Goal: Browse casually

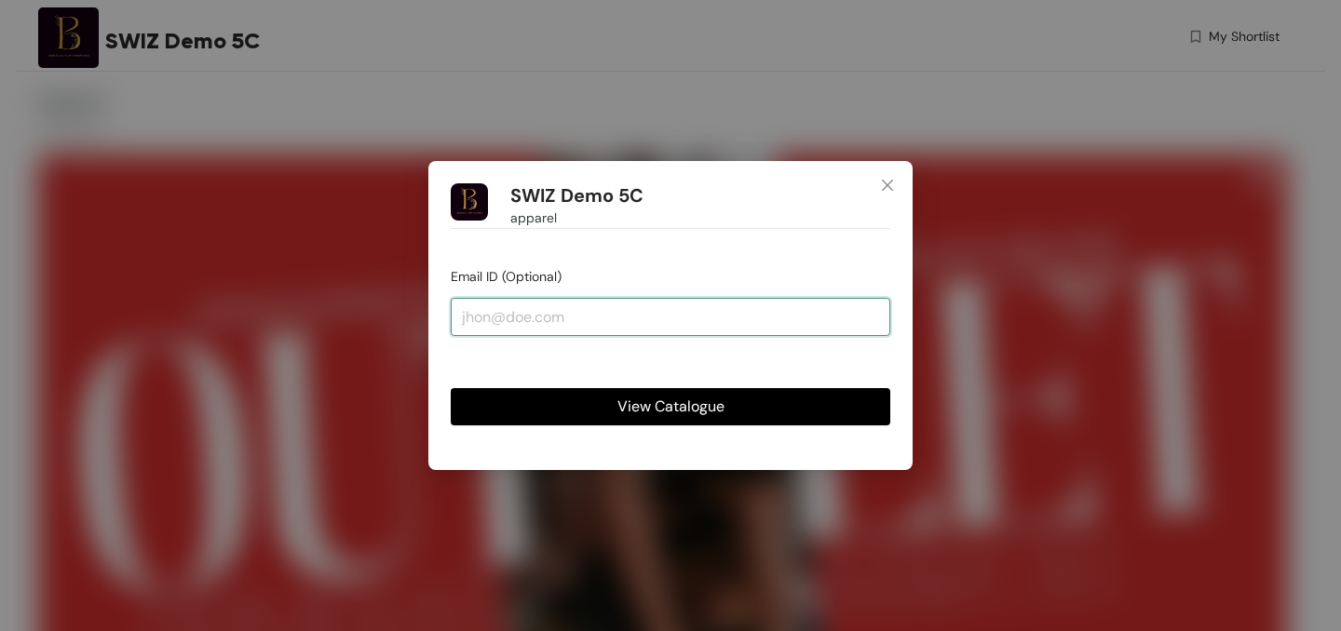
click at [669, 328] on input "email" at bounding box center [670, 316] width 439 height 37
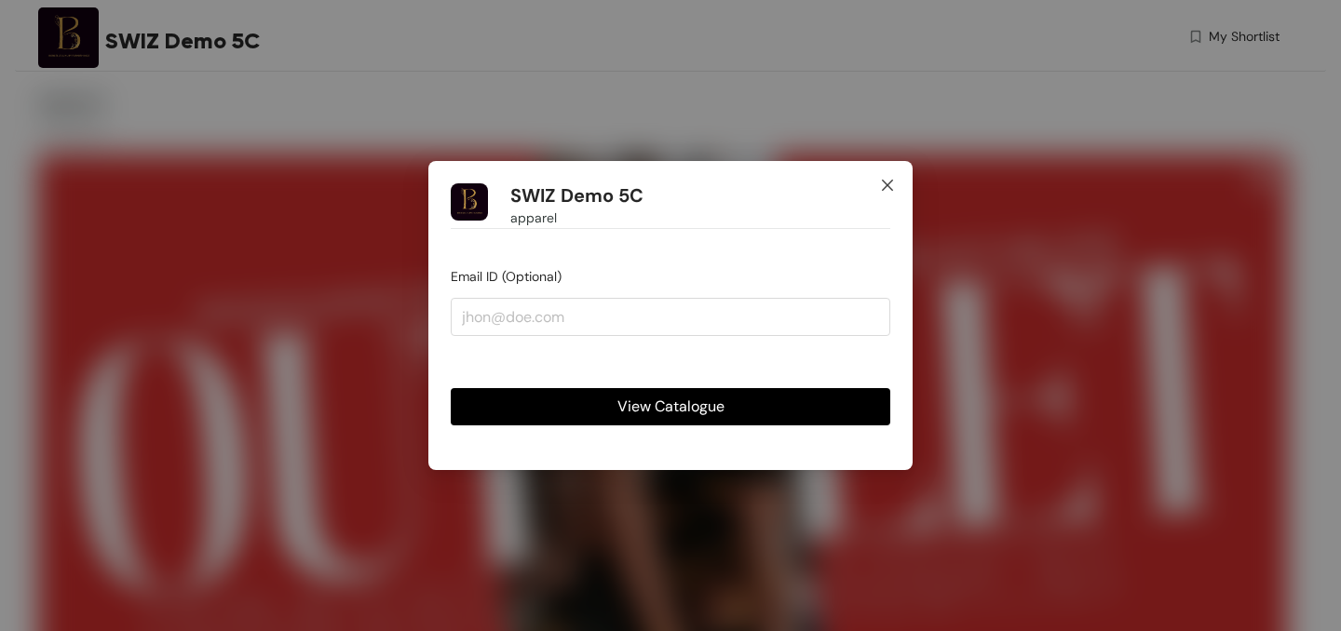
click at [876, 196] on span "Close" at bounding box center [887, 186] width 50 height 50
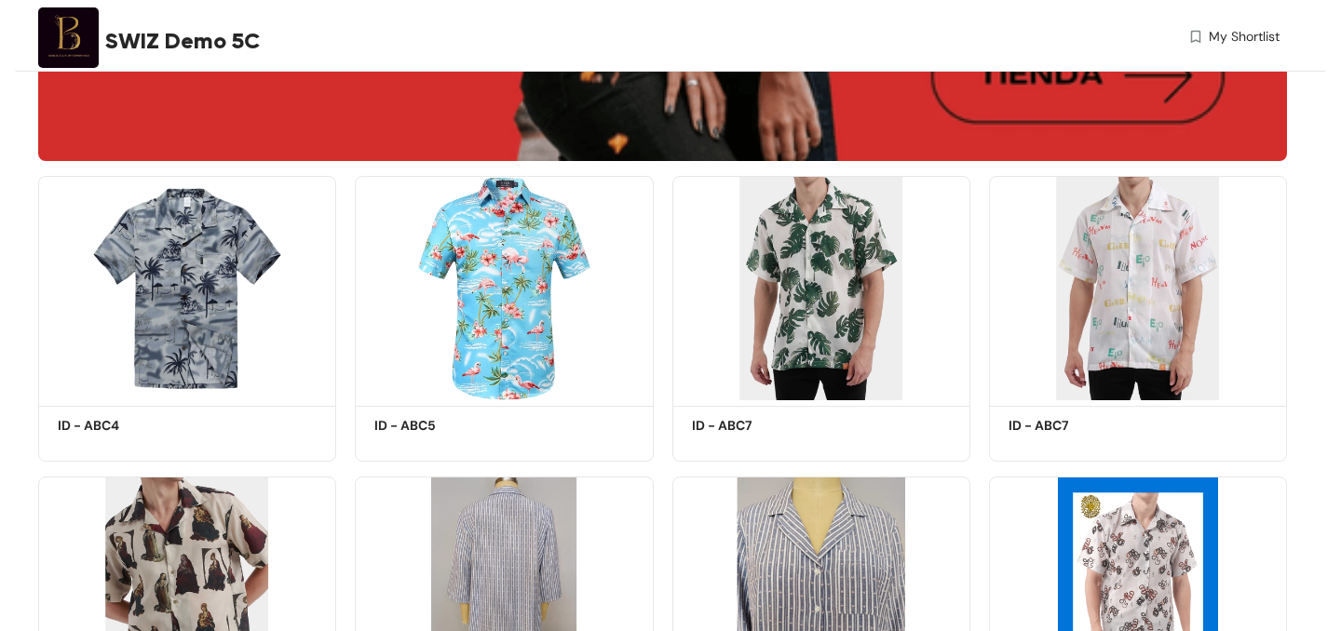
scroll to position [617, 0]
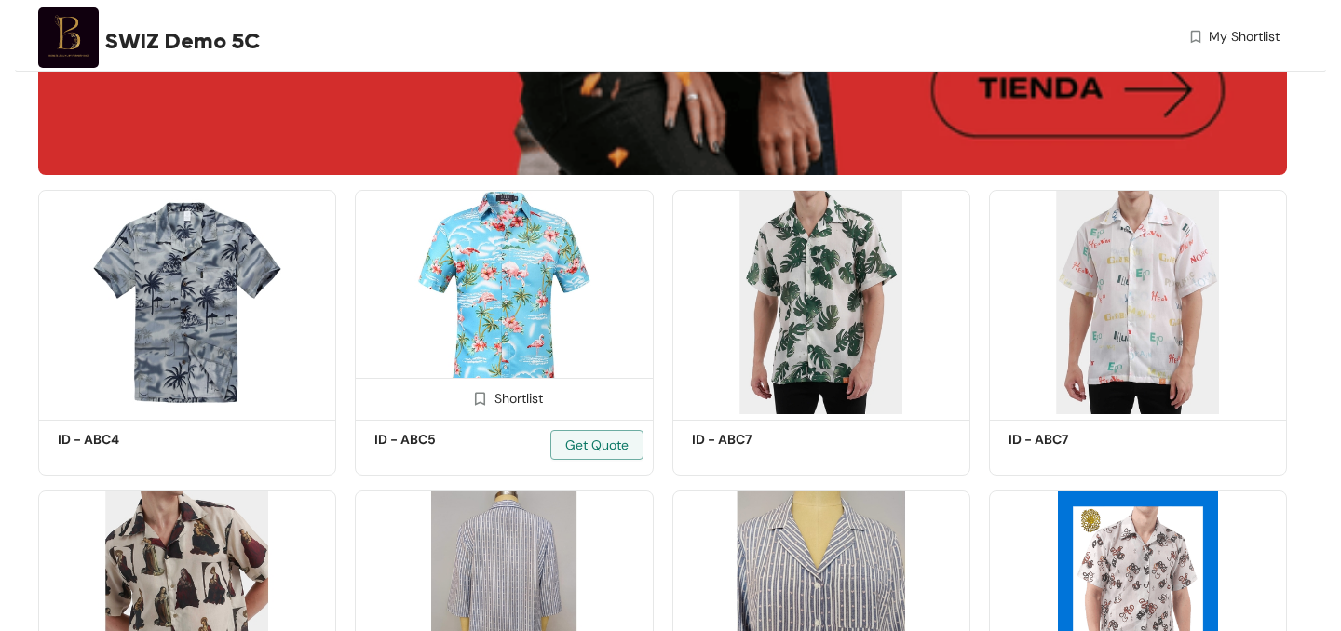
click at [515, 326] on img at bounding box center [504, 302] width 298 height 225
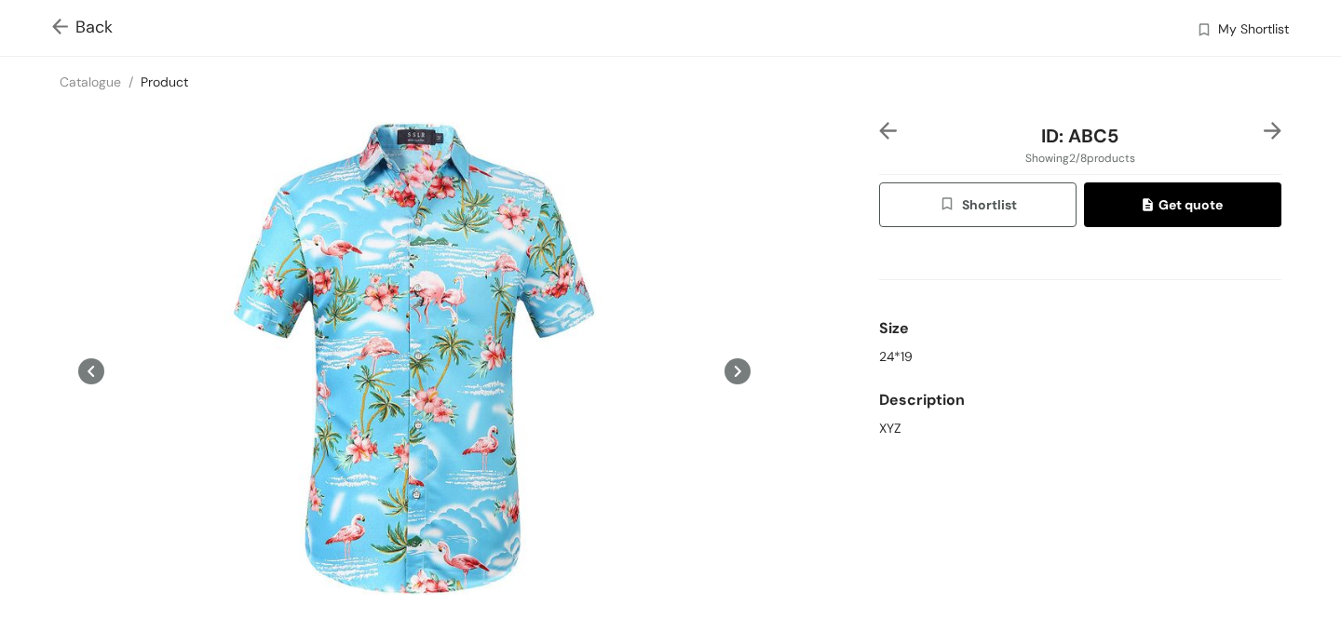
click at [884, 335] on div "Size" at bounding box center [1080, 328] width 402 height 37
drag, startPoint x: 885, startPoint y: 354, endPoint x: 918, endPoint y: 357, distance: 33.6
click at [918, 357] on div "24*19" at bounding box center [1080, 357] width 402 height 20
click at [751, 373] on div at bounding box center [751, 373] width 372 height 372
click at [738, 374] on icon at bounding box center [737, 371] width 26 height 26
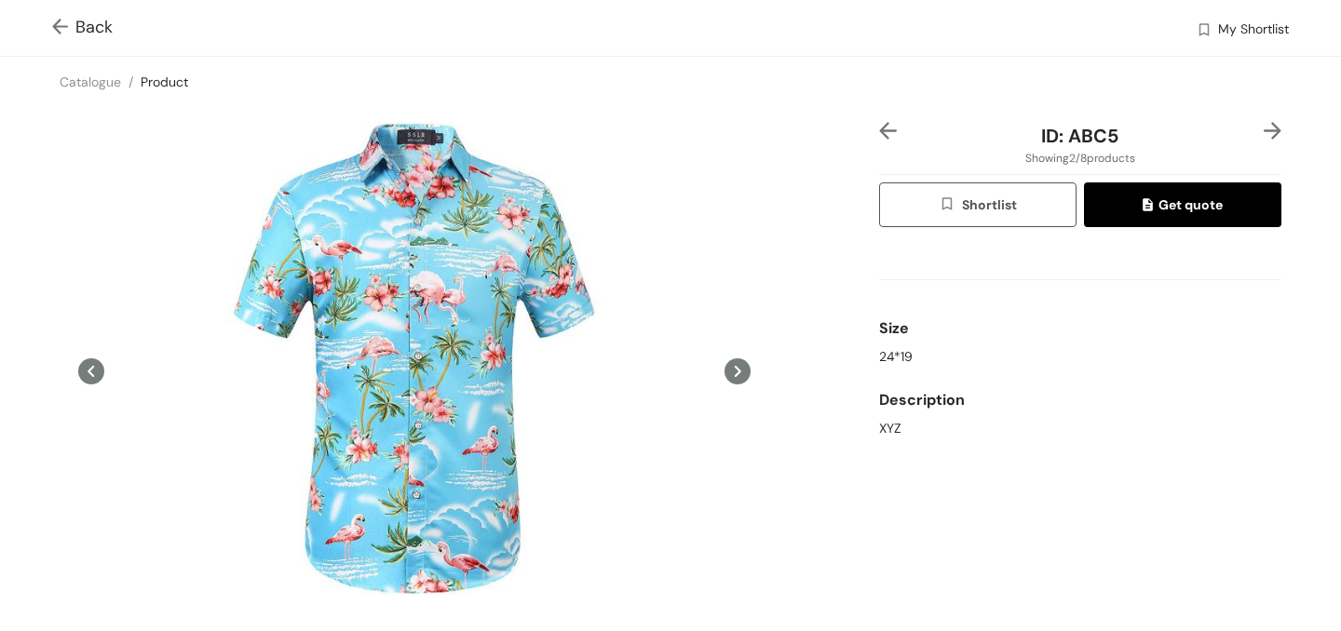
click at [1274, 142] on div at bounding box center [1265, 136] width 34 height 28
click at [1274, 140] on div at bounding box center [1265, 136] width 34 height 28
click at [1274, 136] on img at bounding box center [1272, 131] width 18 height 18
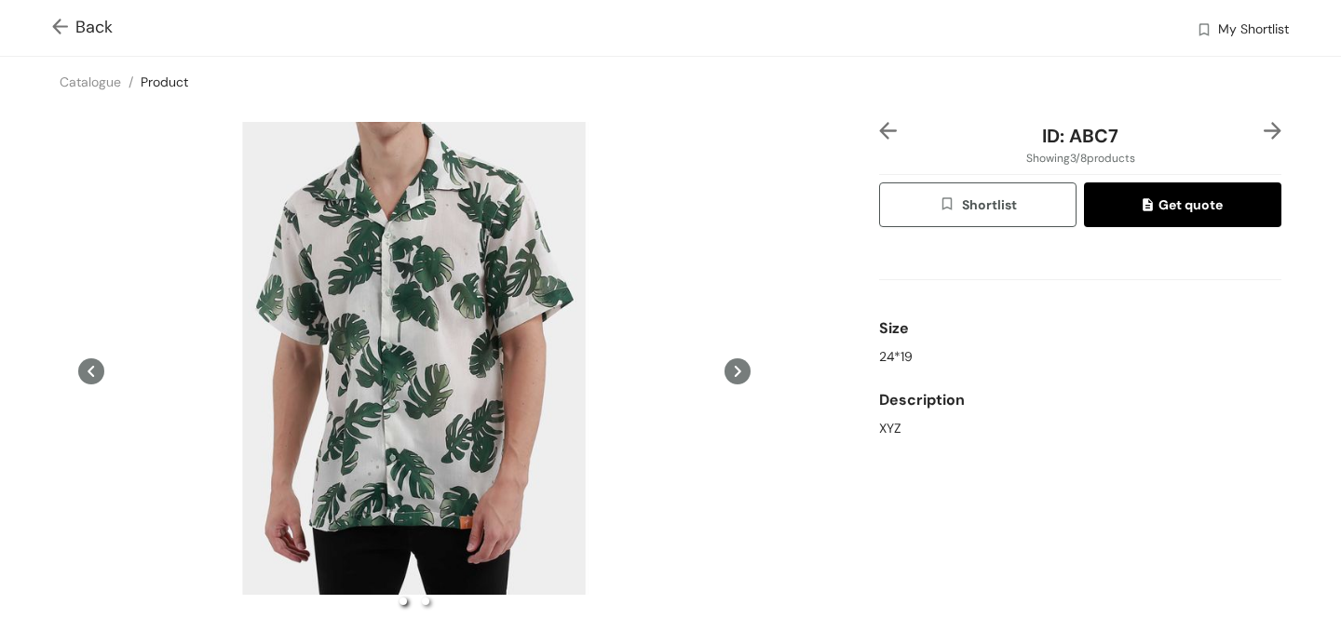
click at [894, 135] on img at bounding box center [888, 131] width 18 height 18
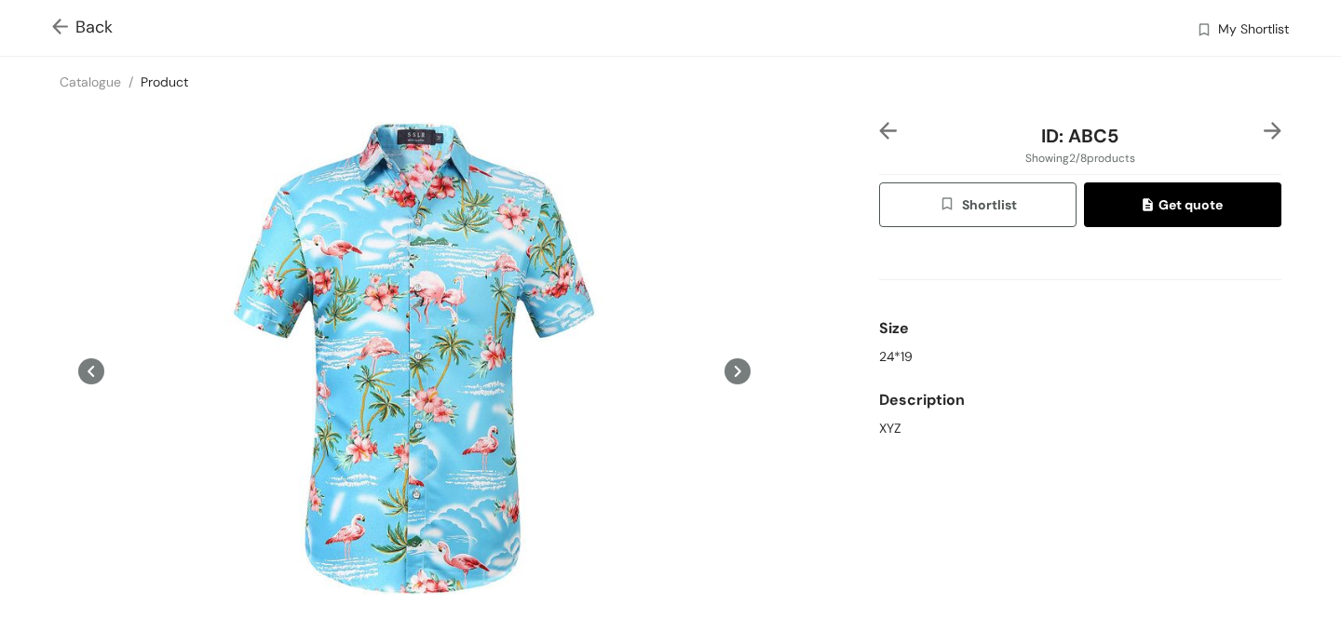
click at [62, 30] on img at bounding box center [63, 29] width 23 height 20
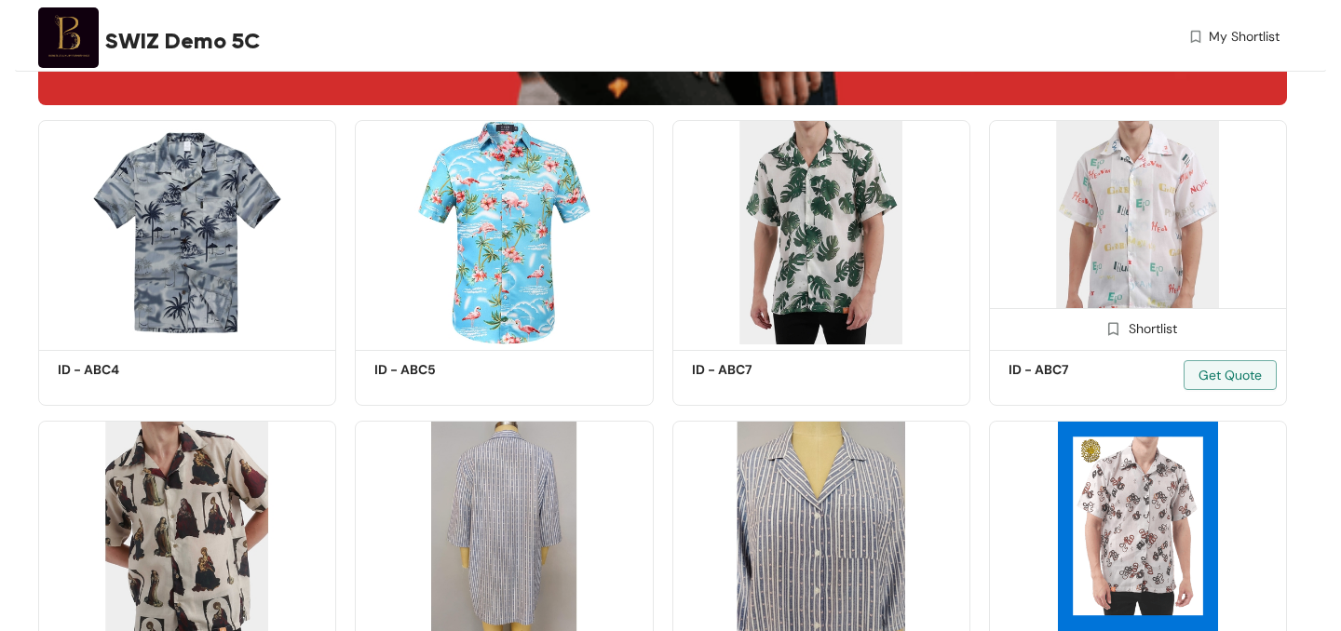
scroll to position [824, 0]
